Goal: Browse casually

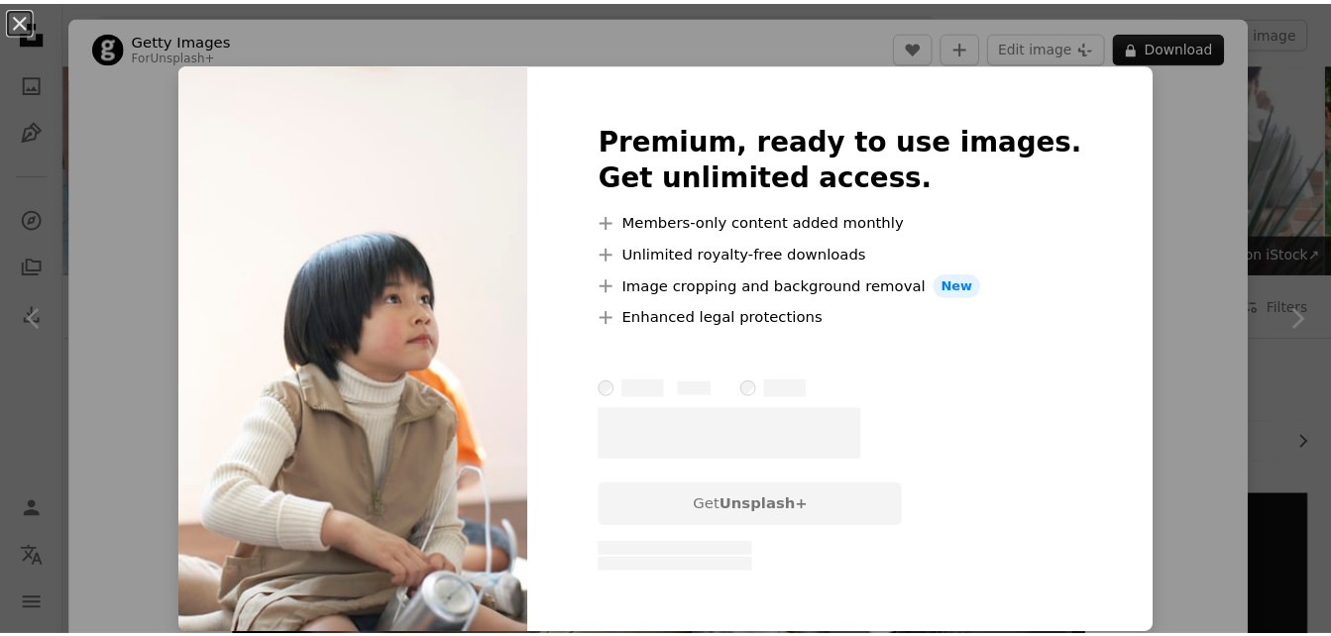
scroll to position [2127, 0]
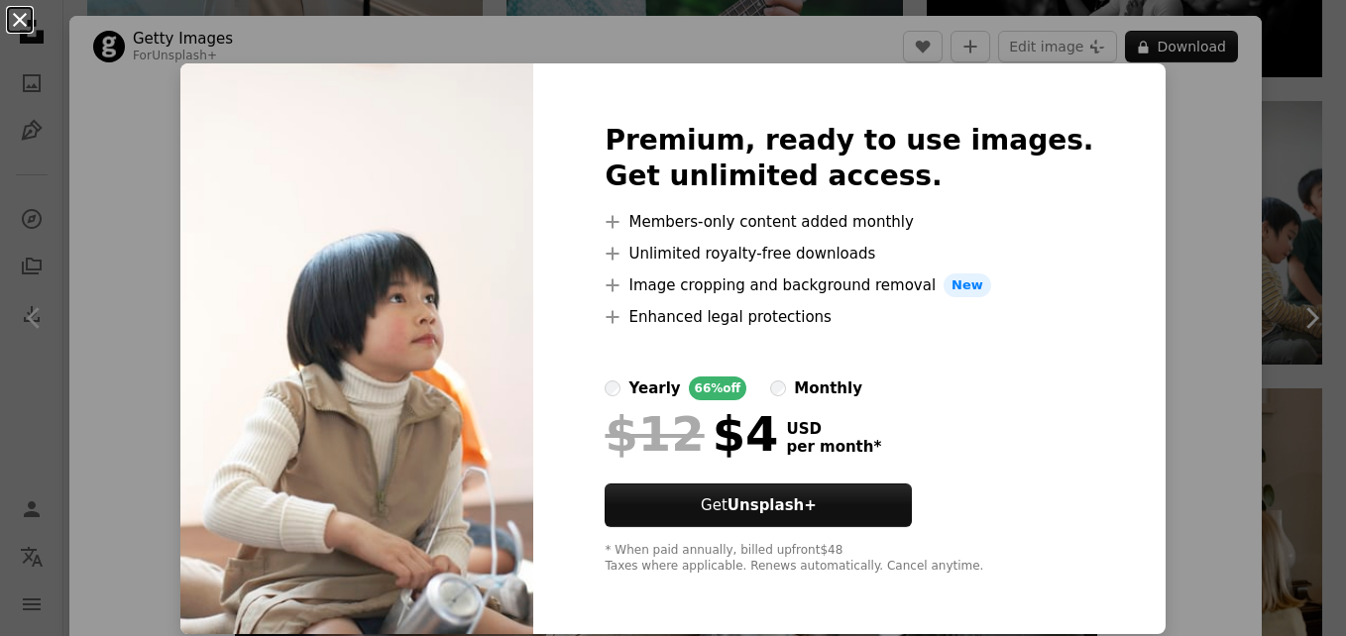
click at [26, 32] on button "An X shape" at bounding box center [20, 20] width 24 height 24
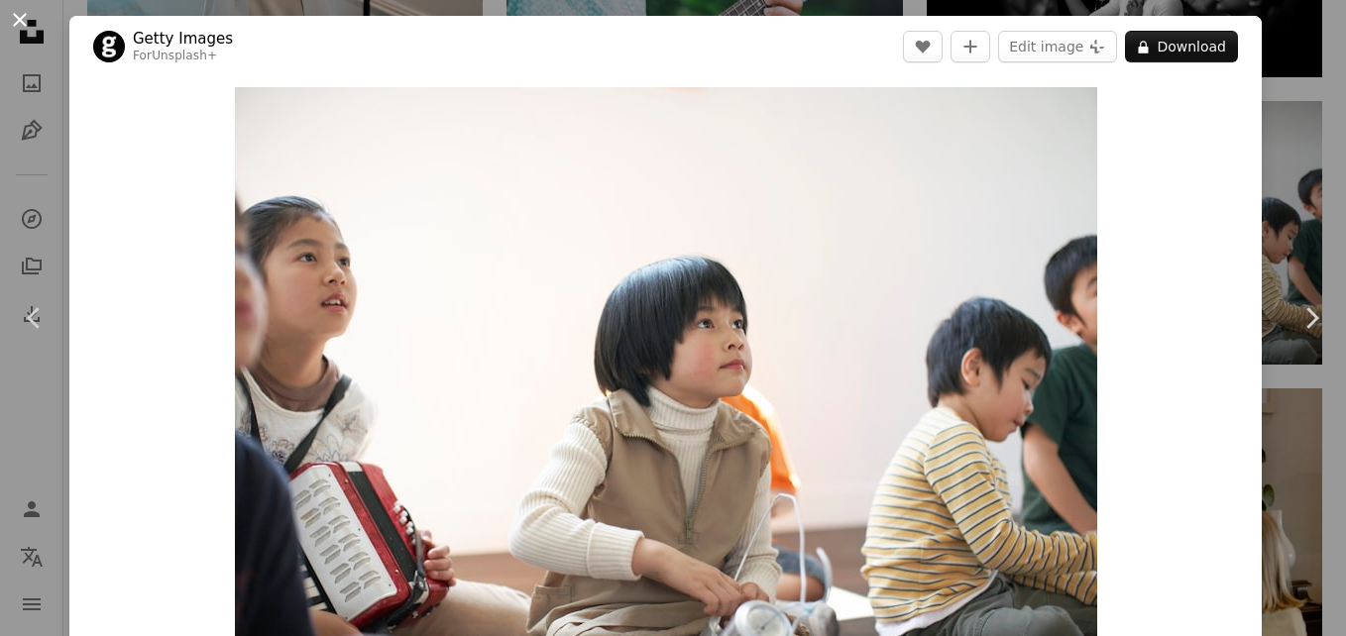
click at [20, 19] on button "An X shape" at bounding box center [20, 20] width 24 height 24
